Goal: Task Accomplishment & Management: Complete application form

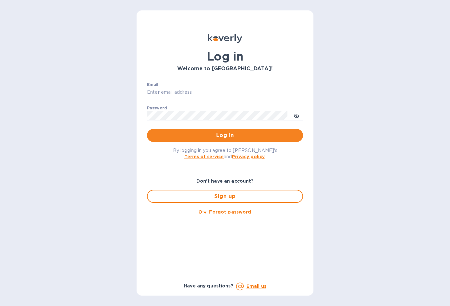
click at [152, 91] on input "Email" at bounding box center [225, 93] width 156 height 10
type input "bob.gindorff@ten-e.com"
click at [219, 137] on span "Log in" at bounding box center [225, 135] width 146 height 8
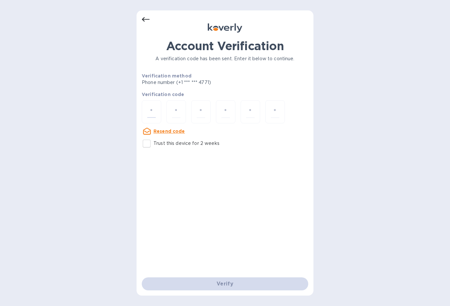
drag, startPoint x: 153, startPoint y: 114, endPoint x: 126, endPoint y: 138, distance: 36.6
click at [149, 117] on input "number" at bounding box center [151, 112] width 8 height 12
type input "6"
type input "4"
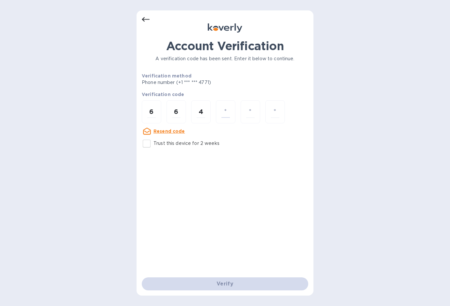
type input "0"
type input "9"
type input "7"
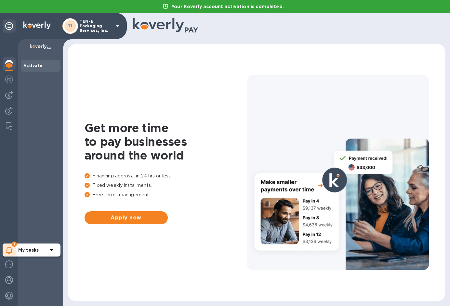
click at [9, 250] on icon at bounding box center [9, 250] width 6 height 8
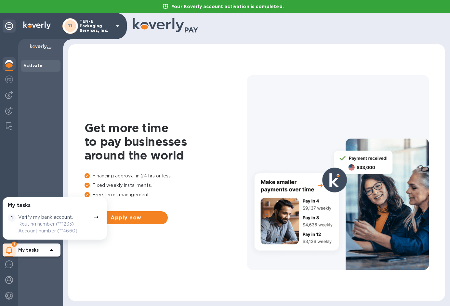
click at [32, 217] on p "Verify my bank account." at bounding box center [45, 217] width 55 height 7
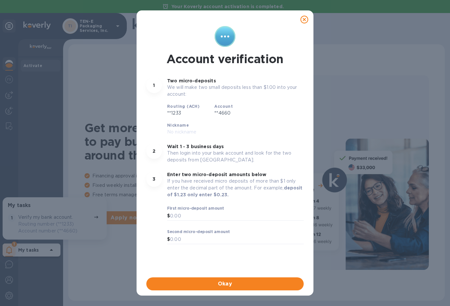
click at [305, 18] on icon at bounding box center [305, 20] width 8 height 8
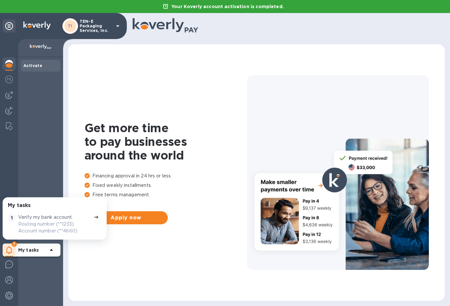
click at [33, 66] on b "Activate" at bounding box center [32, 65] width 19 height 5
drag, startPoint x: 106, startPoint y: 95, endPoint x: 103, endPoint y: 103, distance: 9.2
click at [106, 95] on div "Get more time to pay businesses around the world Financing approval in 24 hrs o…" at bounding box center [257, 172] width 364 height 243
click at [23, 250] on b "My tasks" at bounding box center [28, 249] width 20 height 5
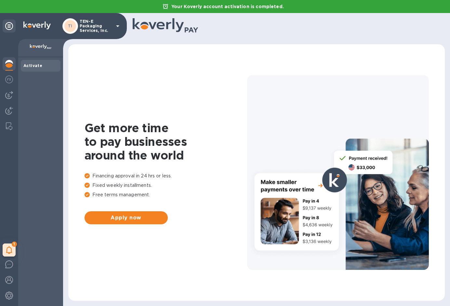
click at [10, 62] on img at bounding box center [9, 64] width 8 height 8
click at [36, 65] on b "Activate" at bounding box center [32, 65] width 19 height 5
click at [117, 25] on icon at bounding box center [118, 26] width 8 height 8
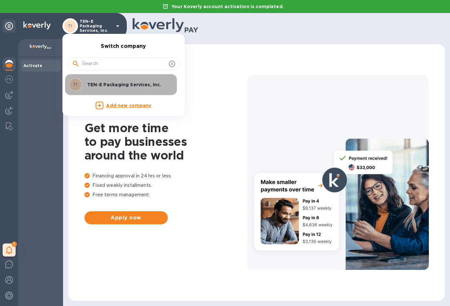
click at [108, 83] on p "TEN-E Packaging Services, Inc." at bounding box center [128, 84] width 82 height 7
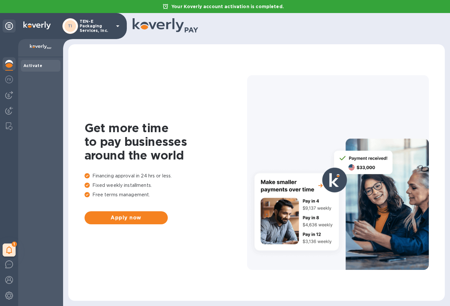
click at [300, 138] on div at bounding box center [338, 172] width 182 height 195
click at [30, 65] on b "Activate" at bounding box center [32, 65] width 19 height 5
click at [7, 65] on img at bounding box center [9, 64] width 8 height 8
click at [7, 97] on img at bounding box center [9, 95] width 8 height 8
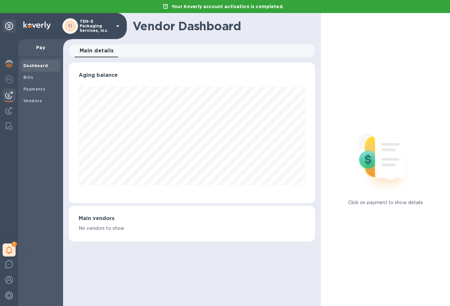
scroll to position [141, 247]
click at [32, 101] on b "Vendors" at bounding box center [32, 100] width 19 height 5
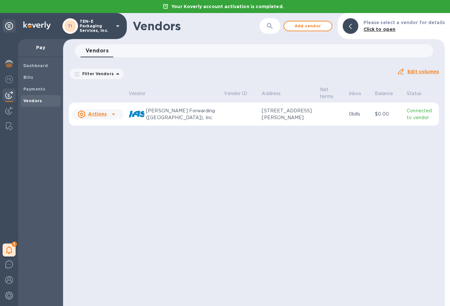
click at [409, 110] on p "Connected to vendor" at bounding box center [422, 114] width 30 height 14
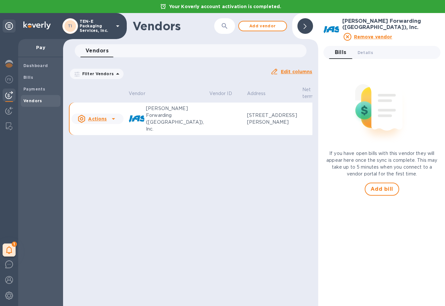
click at [101, 116] on u "Actions" at bounding box center [97, 118] width 19 height 5
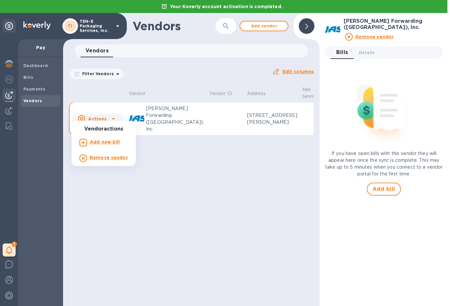
click at [101, 114] on div at bounding box center [225, 153] width 450 height 306
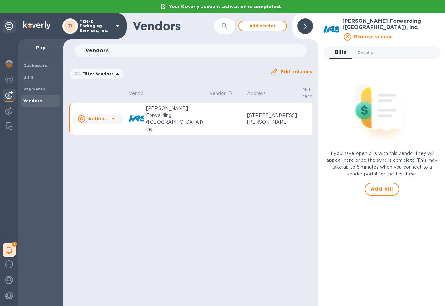
click at [247, 112] on p "[STREET_ADDRESS][PERSON_NAME]" at bounding box center [272, 119] width 50 height 14
click at [105, 115] on div "Actions" at bounding box center [92, 119] width 29 height 8
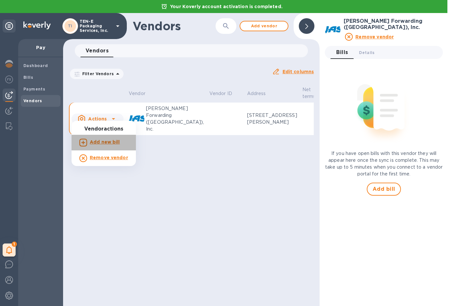
click at [108, 141] on b "Add new bill" at bounding box center [105, 141] width 30 height 5
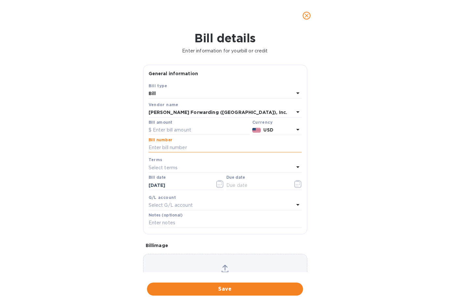
click at [159, 146] on input "text" at bounding box center [225, 148] width 153 height 10
type input "B501139720"
click at [165, 130] on input "text" at bounding box center [199, 130] width 101 height 10
type input "161.07"
click at [218, 181] on icon "button" at bounding box center [219, 184] width 7 height 8
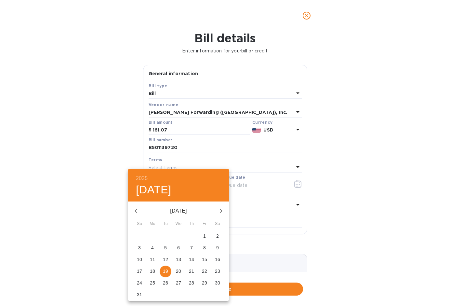
click at [135, 208] on icon "button" at bounding box center [136, 211] width 8 height 8
click at [136, 208] on icon "button" at bounding box center [136, 211] width 8 height 8
click at [140, 280] on p "29" at bounding box center [139, 282] width 5 height 7
type input "[DATE]"
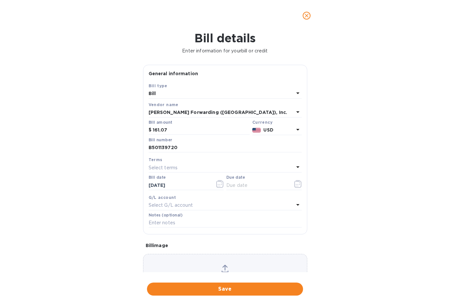
click at [292, 162] on div "Terms" at bounding box center [225, 159] width 153 height 7
click at [296, 166] on icon at bounding box center [298, 167] width 8 height 8
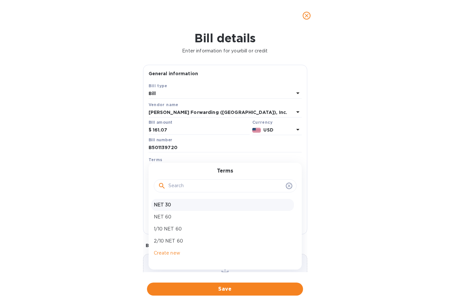
click at [169, 204] on p "NET 30" at bounding box center [223, 204] width 138 height 7
type input "[DATE]"
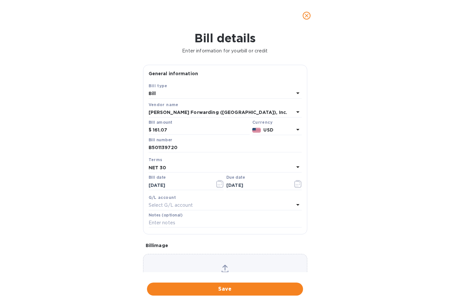
click at [192, 203] on p "Select G/L account" at bounding box center [171, 205] width 44 height 7
click at [264, 195] on div "G/L account" at bounding box center [225, 197] width 153 height 7
click at [223, 265] on icon at bounding box center [225, 267] width 5 height 6
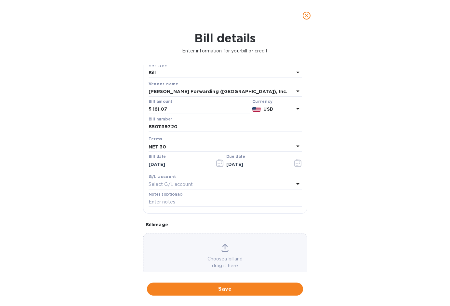
scroll to position [36, 0]
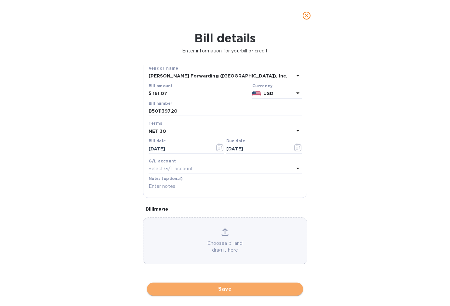
click at [229, 289] on span "Save" at bounding box center [225, 289] width 146 height 8
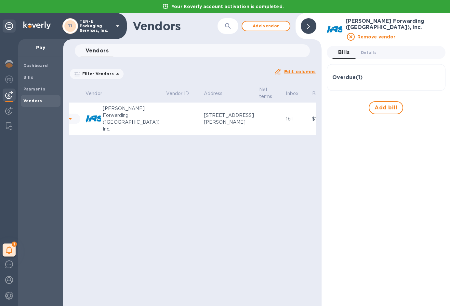
scroll to position [0, 50]
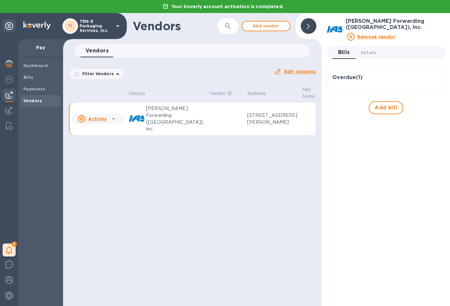
drag, startPoint x: 262, startPoint y: 131, endPoint x: 313, endPoint y: 131, distance: 50.8
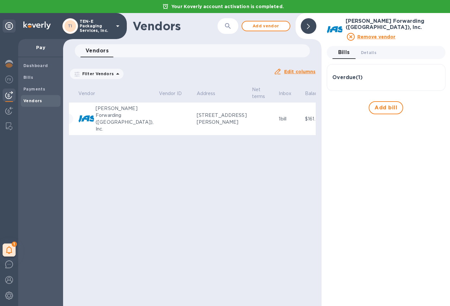
click at [337, 113] on p "Connected to vendor" at bounding box center [349, 119] width 25 height 14
drag, startPoint x: 301, startPoint y: 113, endPoint x: 299, endPoint y: 119, distance: 6.7
click at [337, 119] on p "Connected to vendor" at bounding box center [349, 119] width 25 height 14
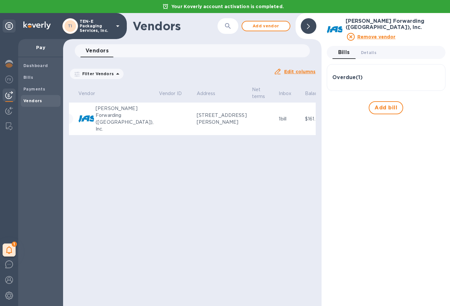
drag, startPoint x: 299, startPoint y: 119, endPoint x: 293, endPoint y: 111, distance: 9.7
click at [337, 112] on p "Connected to vendor" at bounding box center [349, 119] width 25 height 14
click at [342, 74] on h3 "Overdue ( 1 )" at bounding box center [347, 77] width 30 height 6
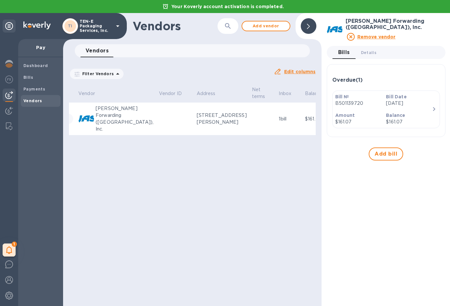
click at [337, 113] on p "Connected to vendor" at bounding box center [349, 119] width 25 height 14
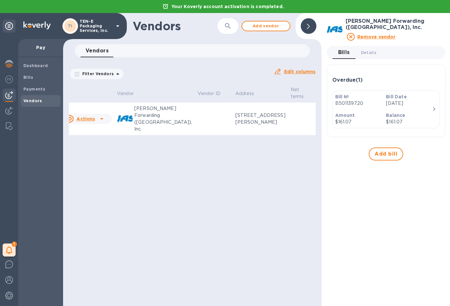
scroll to position [0, 0]
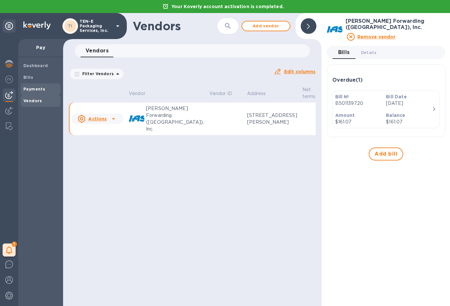
click at [33, 89] on b "Payments" at bounding box center [34, 89] width 22 height 5
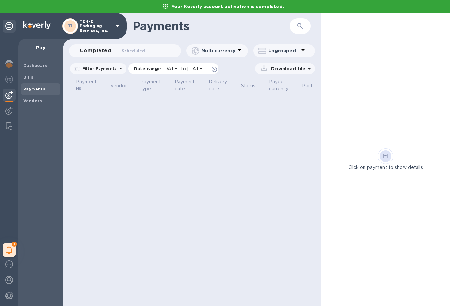
click at [163, 70] on span "[DATE] to [DATE]" at bounding box center [184, 68] width 42 height 5
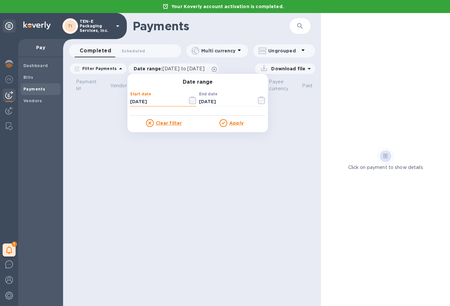
click at [131, 100] on input "[DATE]" at bounding box center [156, 102] width 52 height 10
type input "[DATE]"
click at [136, 120] on div "Clear filter" at bounding box center [164, 123] width 68 height 8
click at [233, 122] on u "Apply" at bounding box center [236, 122] width 14 height 5
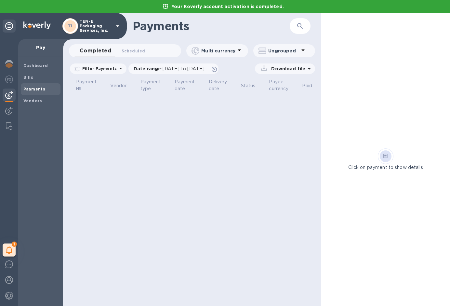
click at [105, 83] on th "Payment №" at bounding box center [91, 85] width 34 height 17
click at [247, 67] on div "Download file" at bounding box center [268, 68] width 93 height 10
click at [9, 109] on img at bounding box center [9, 111] width 8 height 8
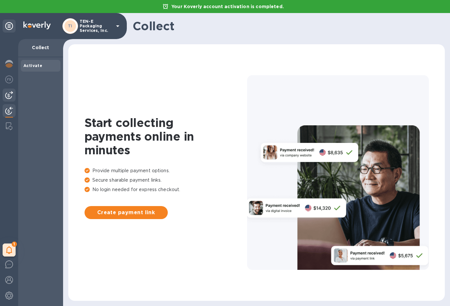
click at [9, 92] on img at bounding box center [9, 95] width 8 height 8
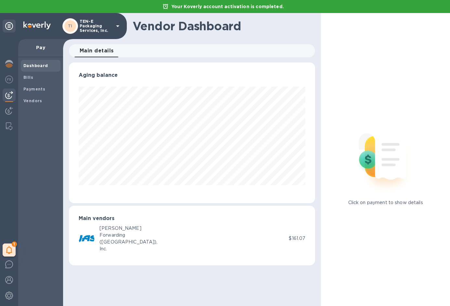
scroll to position [141, 247]
click at [35, 88] on b "Payments" at bounding box center [34, 89] width 22 height 5
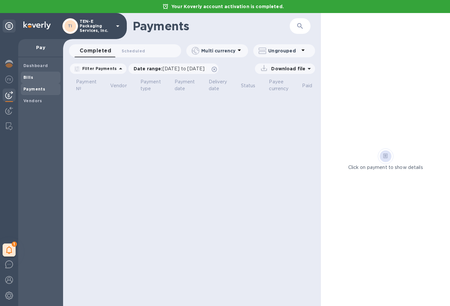
click at [27, 77] on b "Bills" at bounding box center [28, 77] width 10 height 5
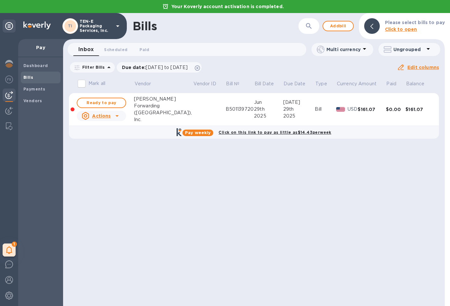
click at [106, 114] on u "Actions" at bounding box center [101, 115] width 19 height 5
click at [103, 102] on div at bounding box center [225, 153] width 450 height 306
click at [103, 101] on span "Ready to pay" at bounding box center [102, 103] width 38 height 8
checkbox input "true"
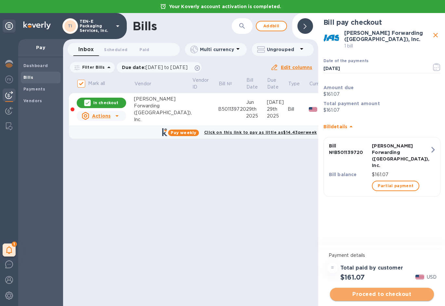
click at [385, 293] on span "Proceed to checkout" at bounding box center [382, 294] width 94 height 8
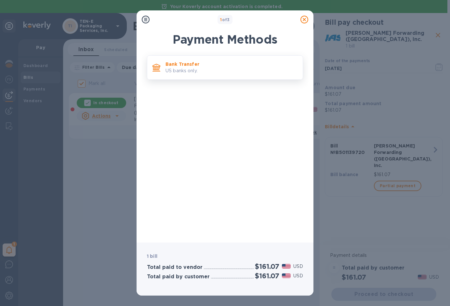
click at [187, 66] on p "Bank Transfer" at bounding box center [232, 64] width 132 height 7
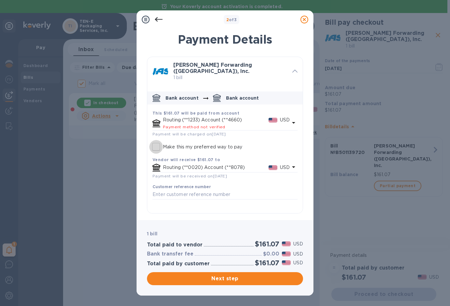
click at [156, 143] on input "Make this my preferred way to pay" at bounding box center [156, 147] width 14 height 14
checkbox input "true"
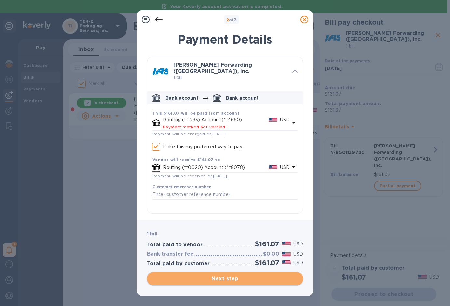
click at [226, 277] on span "Next step" at bounding box center [225, 279] width 146 height 8
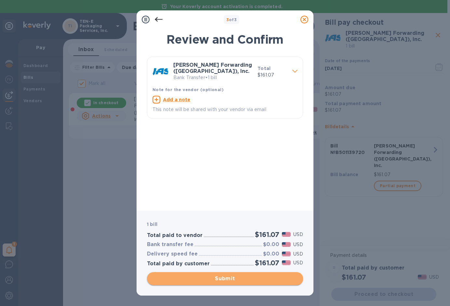
click at [227, 278] on span "Submit" at bounding box center [225, 279] width 146 height 8
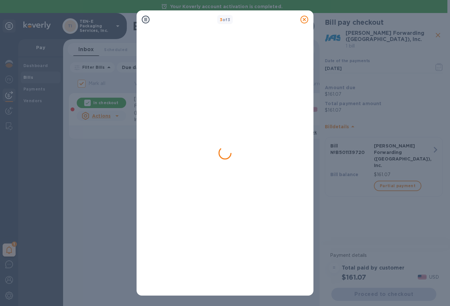
checkbox input "false"
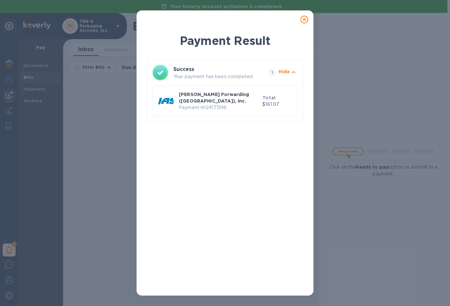
click at [304, 19] on icon at bounding box center [305, 20] width 8 height 8
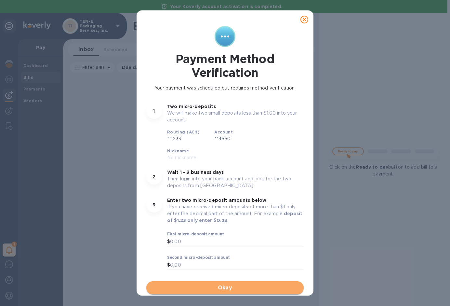
click at [222, 287] on span "Okay" at bounding box center [225, 288] width 147 height 8
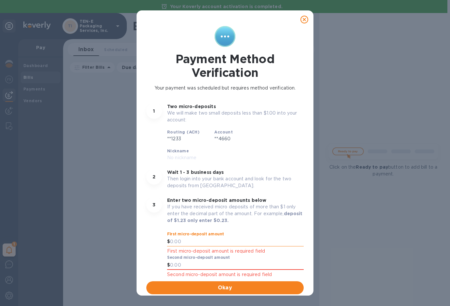
drag, startPoint x: 183, startPoint y: 241, endPoint x: 176, endPoint y: 240, distance: 6.6
click at [175, 240] on input "text" at bounding box center [237, 242] width 134 height 10
type input "0.31"
click at [184, 264] on input "text" at bounding box center [237, 265] width 134 height 10
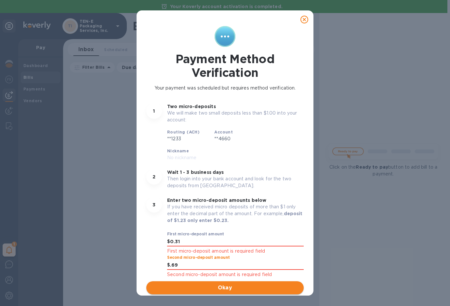
type input "0.69"
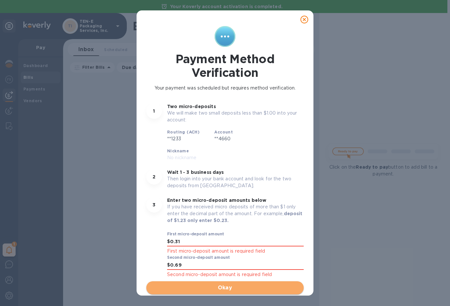
click at [179, 284] on span "Okay" at bounding box center [225, 288] width 147 height 8
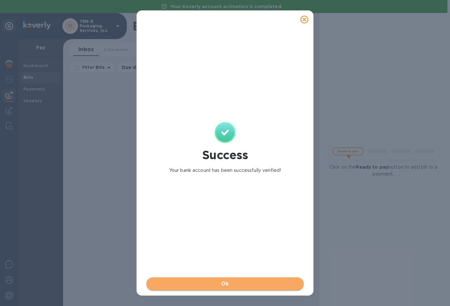
click at [200, 285] on span "Ok" at bounding box center [225, 284] width 147 height 8
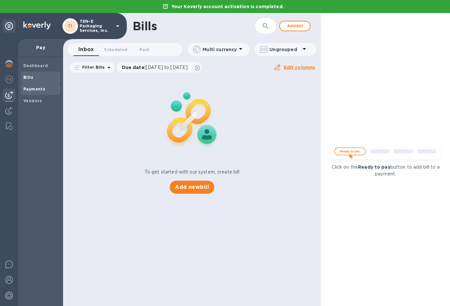
click at [34, 89] on b "Payments" at bounding box center [34, 89] width 22 height 5
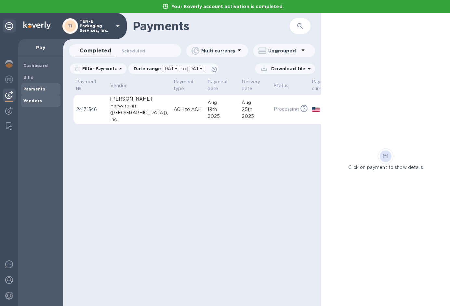
click at [41, 98] on span "Vendors" at bounding box center [40, 101] width 34 height 7
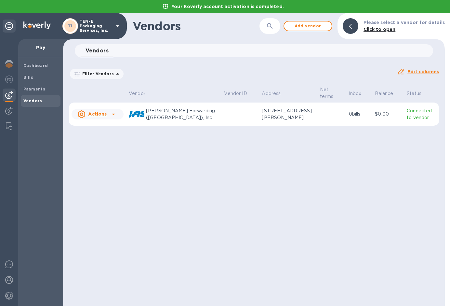
click at [84, 26] on p "TEN-E Packaging Services, Inc." at bounding box center [96, 26] width 33 height 14
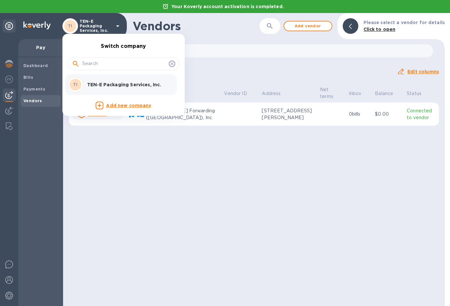
click at [84, 24] on div at bounding box center [225, 153] width 450 height 306
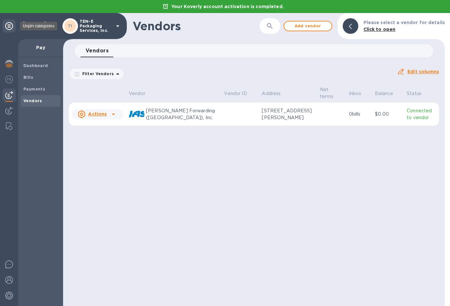
click at [7, 24] on icon at bounding box center [9, 26] width 8 height 8
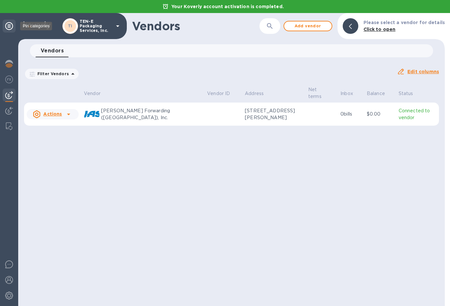
click at [7, 24] on icon at bounding box center [9, 26] width 8 height 8
